Goal: Transaction & Acquisition: Download file/media

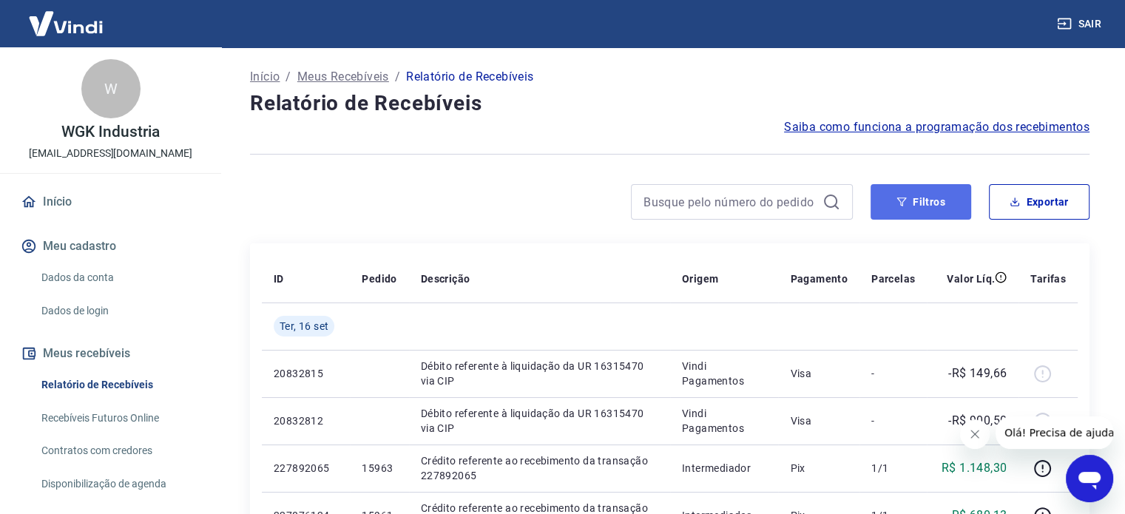
click at [915, 199] on button "Filtros" at bounding box center [921, 202] width 101 height 36
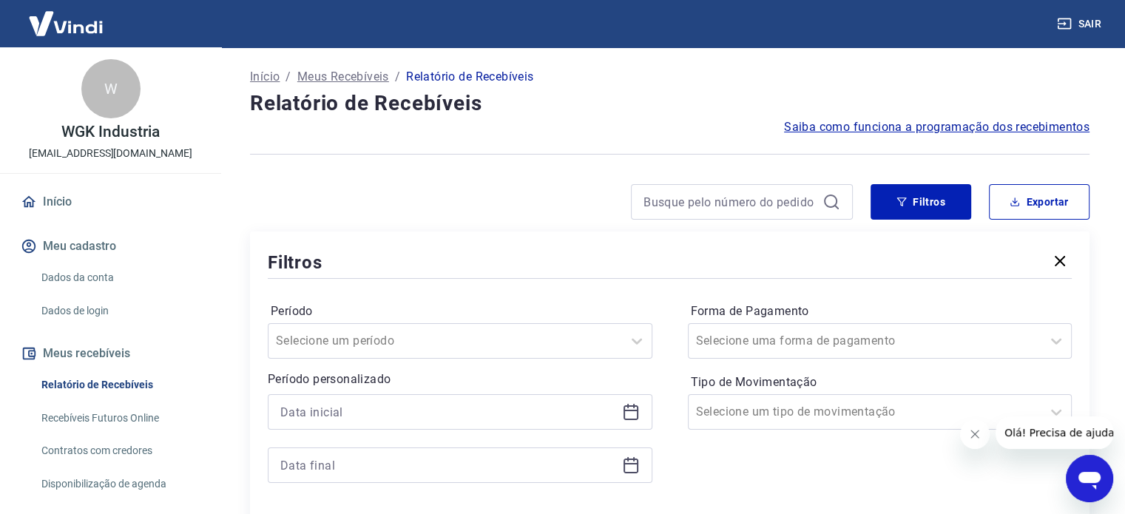
click at [630, 418] on icon at bounding box center [631, 412] width 18 height 18
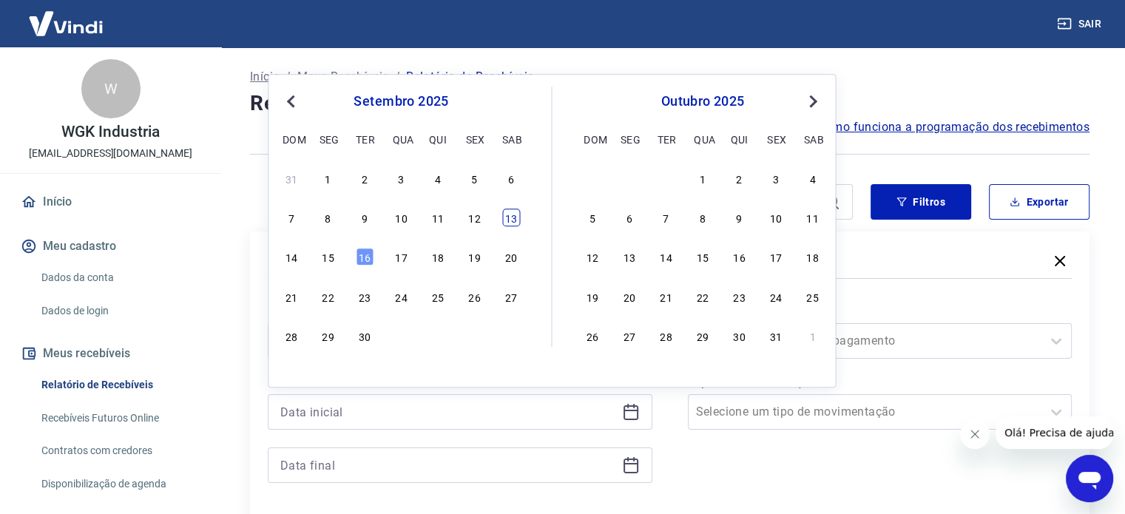
click at [512, 221] on div "13" at bounding box center [511, 218] width 18 height 18
type input "13/09/2025"
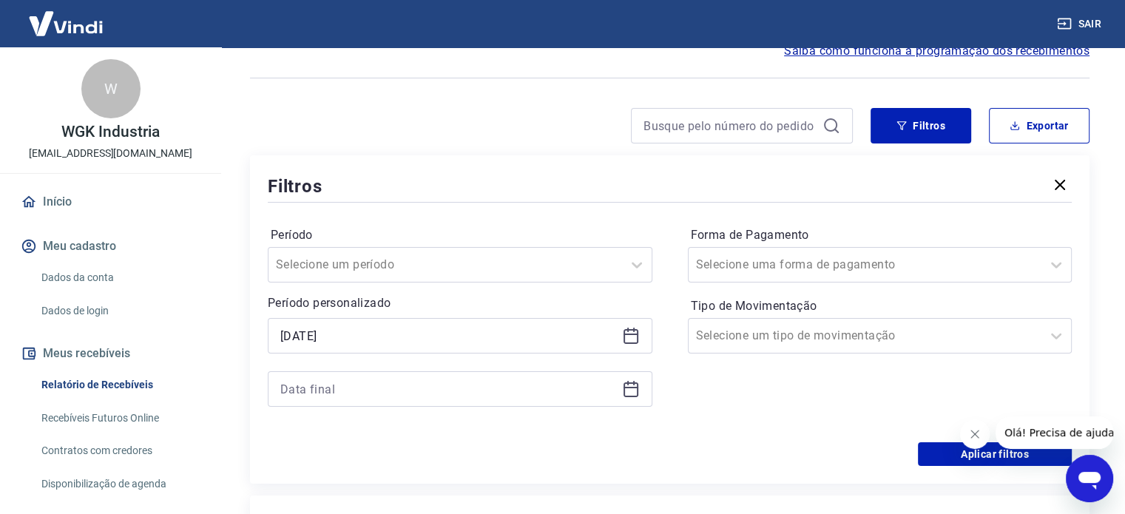
scroll to position [222, 0]
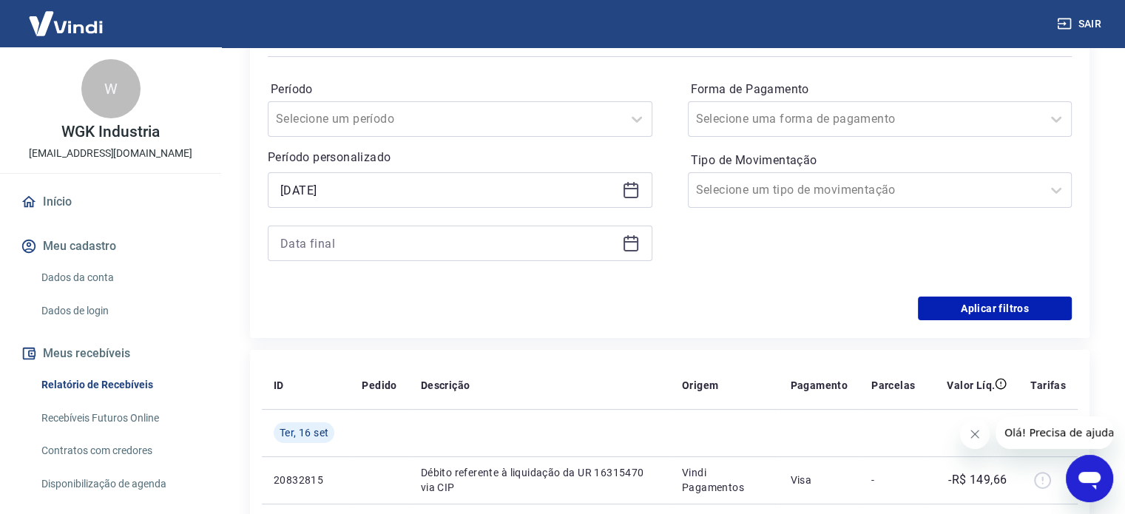
click at [626, 249] on icon at bounding box center [631, 243] width 18 height 18
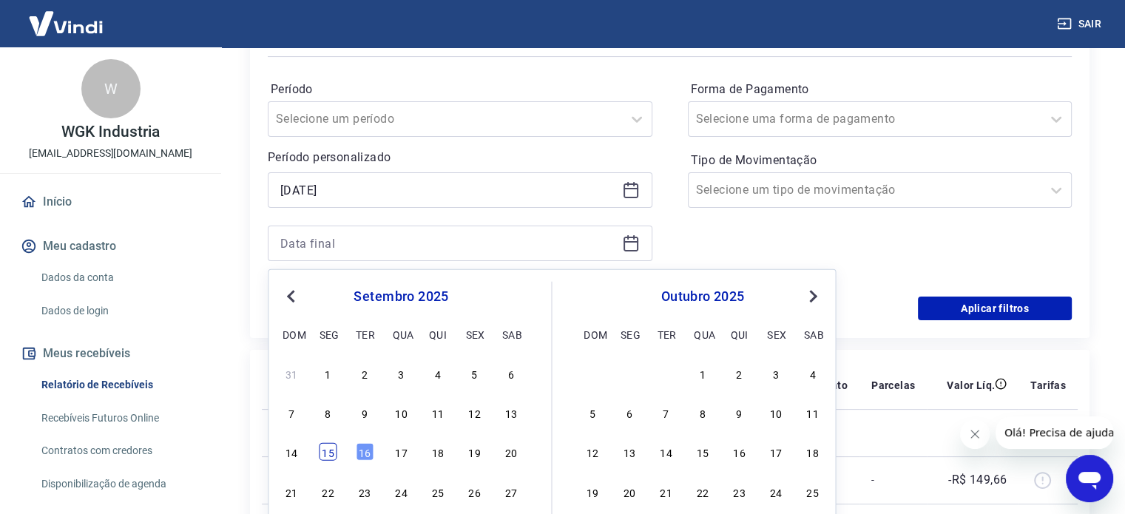
click at [328, 455] on div "15" at bounding box center [329, 452] width 18 height 18
type input "15/09/2025"
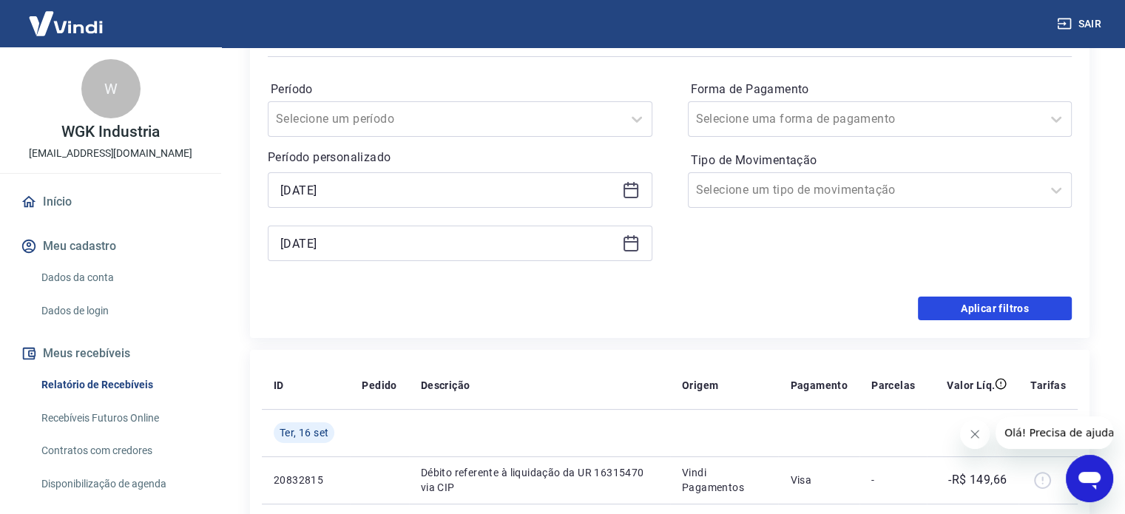
drag, startPoint x: 991, startPoint y: 316, endPoint x: 1028, endPoint y: 322, distance: 37.6
click at [993, 316] on button "Aplicar filtros" at bounding box center [995, 309] width 154 height 24
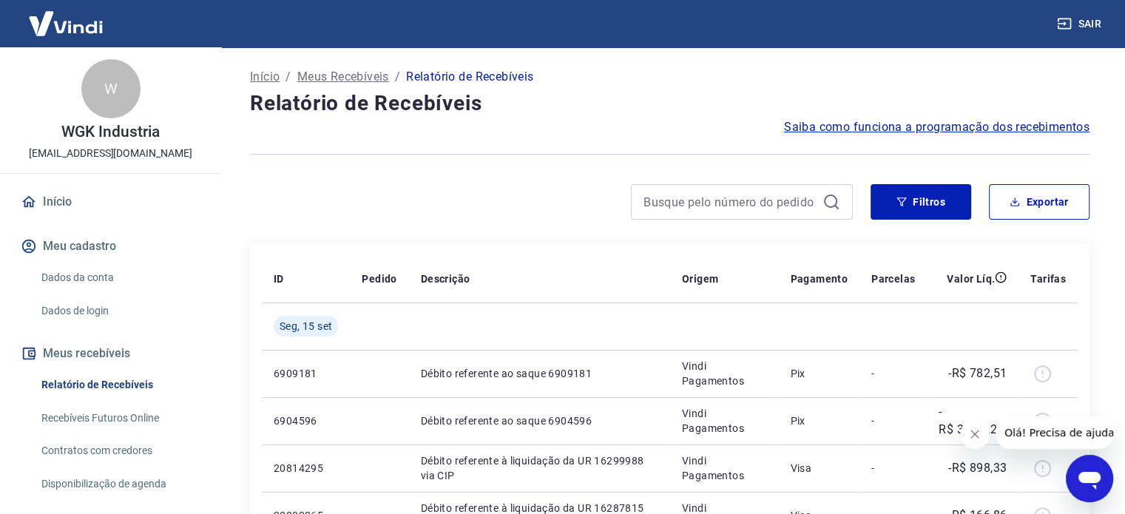
click at [977, 433] on icon "Fechar mensagem da empresa" at bounding box center [975, 434] width 12 height 12
click at [1044, 197] on button "Exportar" at bounding box center [1039, 202] width 101 height 36
type input "13/09/2025"
type input "15/09/2025"
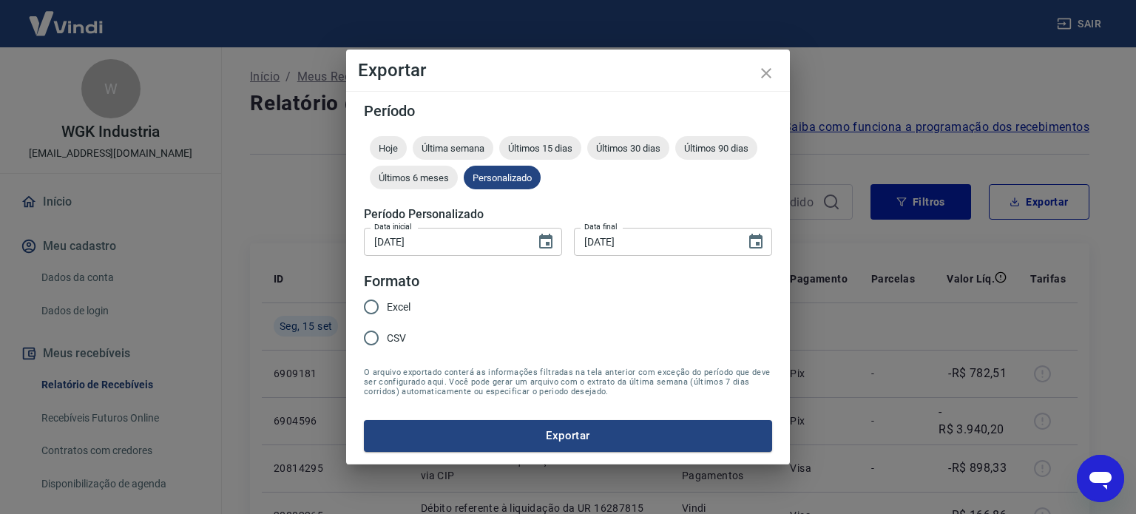
click at [373, 306] on input "Excel" at bounding box center [371, 306] width 31 height 31
radio input "true"
click at [584, 434] on button "Exportar" at bounding box center [568, 435] width 408 height 31
